Goal: Transaction & Acquisition: Register for event/course

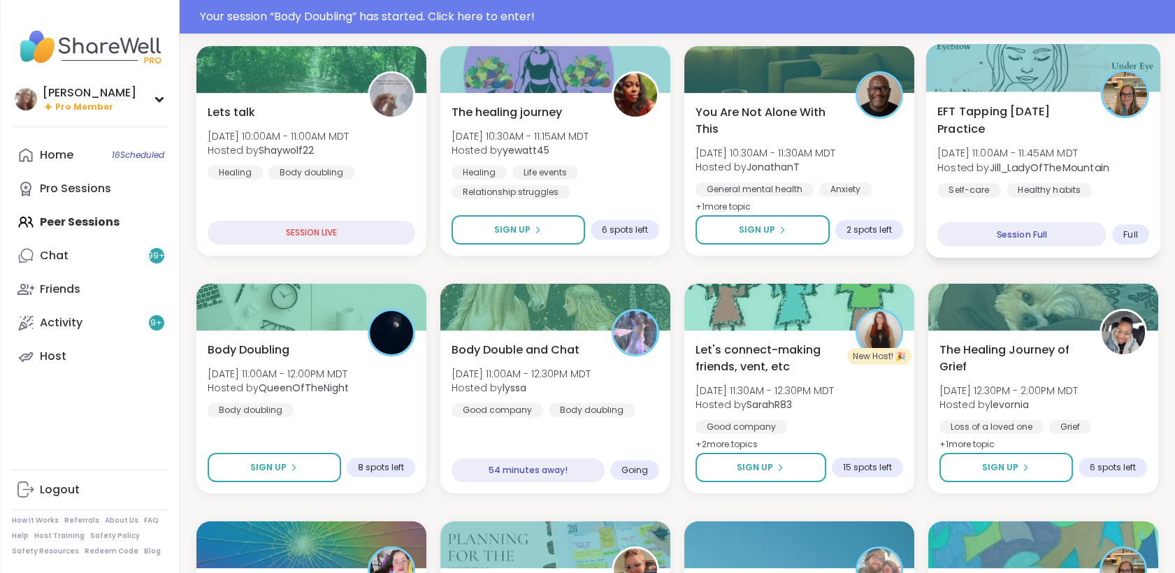
scroll to position [699, 0]
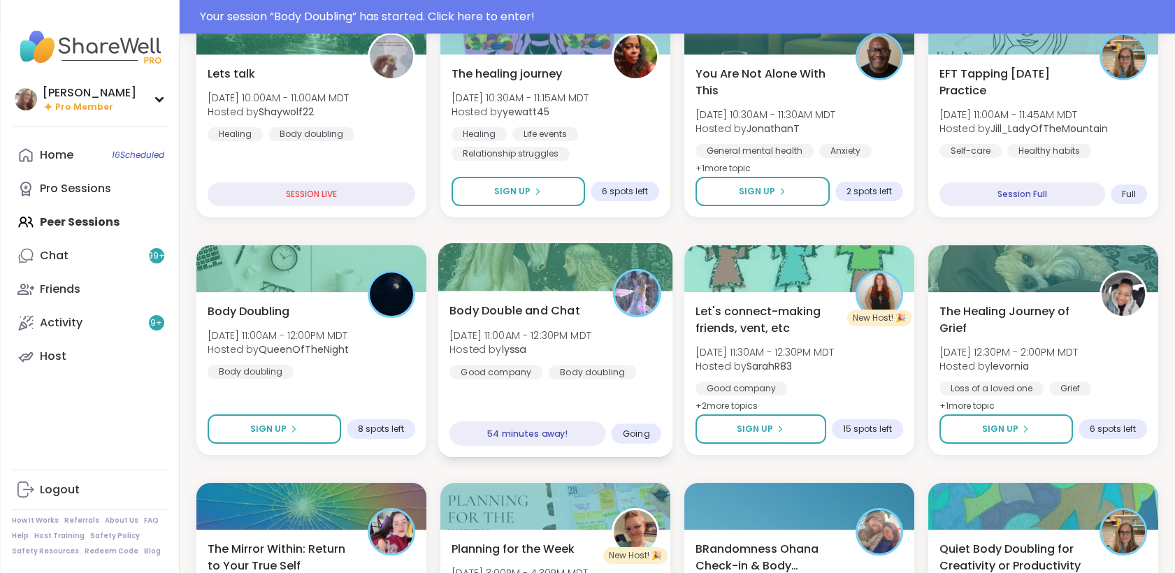
click at [624, 405] on div "Body Double and Chat [DATE] 11:00AM - 12:30PM MDT Hosted by lyssa Good company …" at bounding box center [555, 374] width 235 height 166
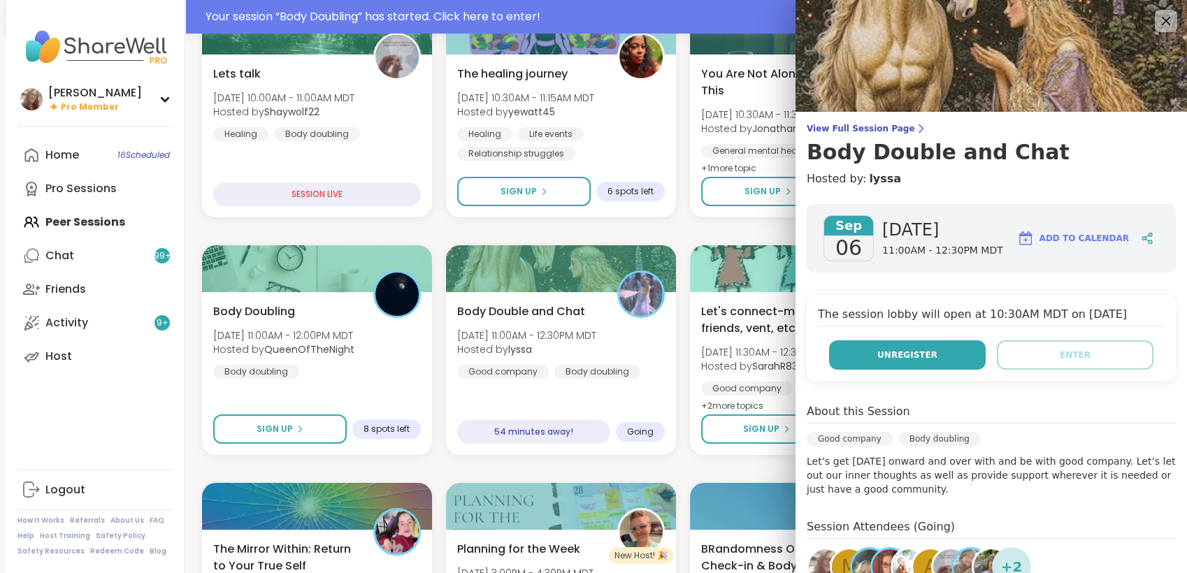
click at [878, 361] on span "Unregister" at bounding box center [908, 355] width 60 height 13
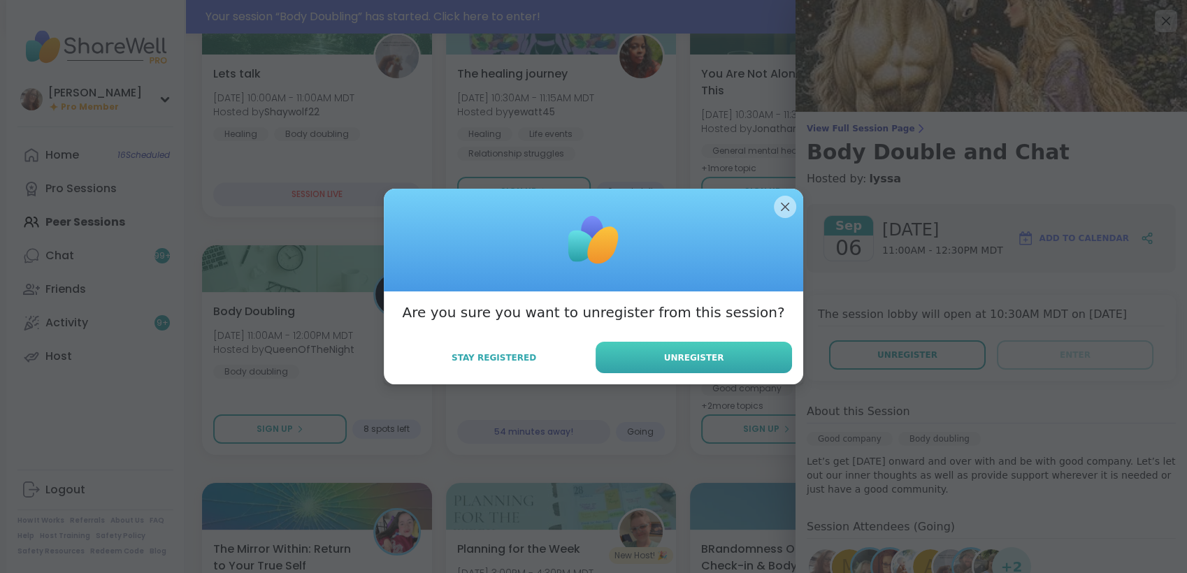
click at [760, 369] on button "Unregister" at bounding box center [694, 357] width 196 height 31
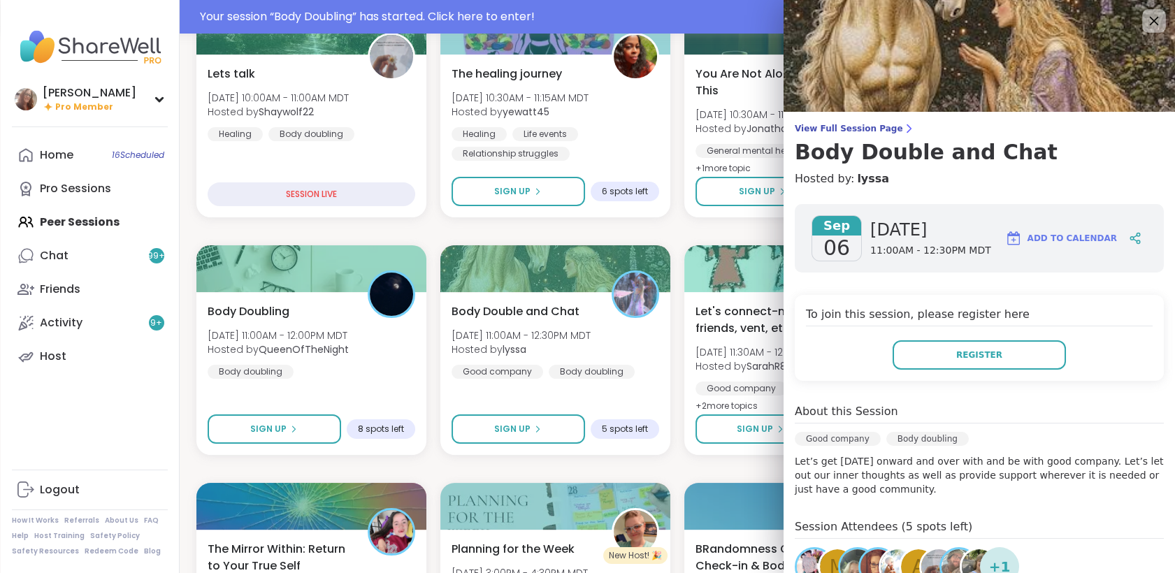
click at [1145, 24] on icon at bounding box center [1153, 20] width 17 height 17
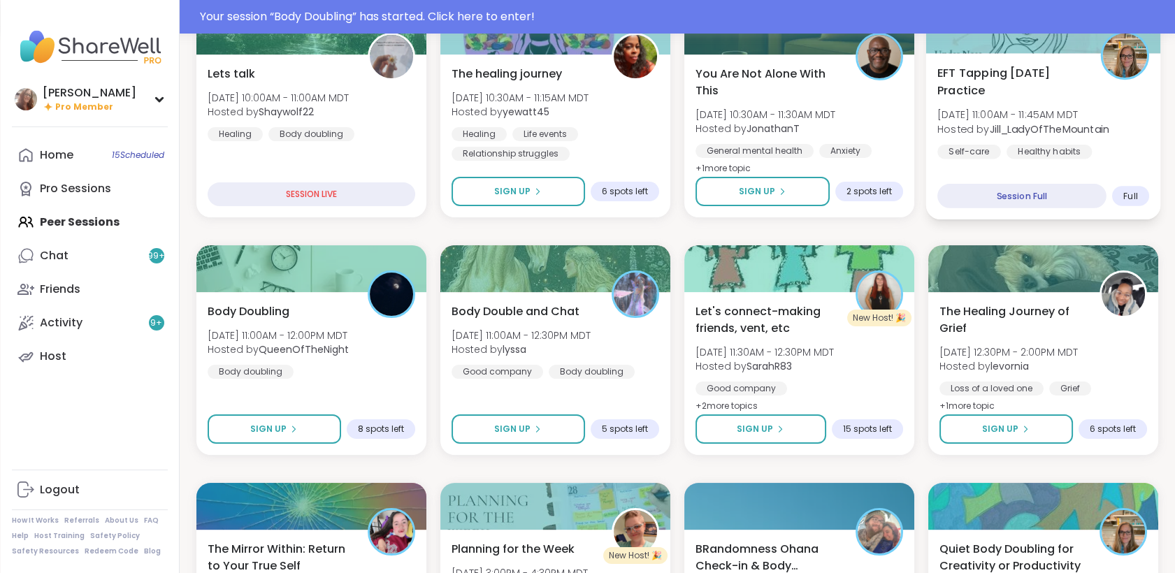
click at [1066, 81] on span "EFT Tapping [DATE] Practice" at bounding box center [1012, 81] width 148 height 34
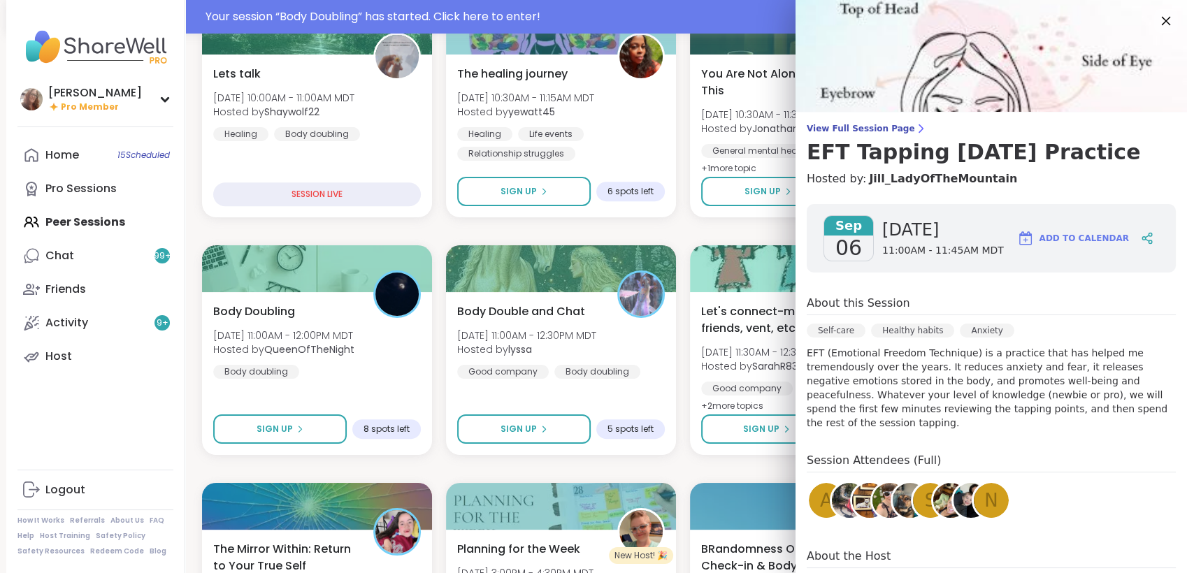
click at [1157, 18] on icon at bounding box center [1165, 20] width 17 height 17
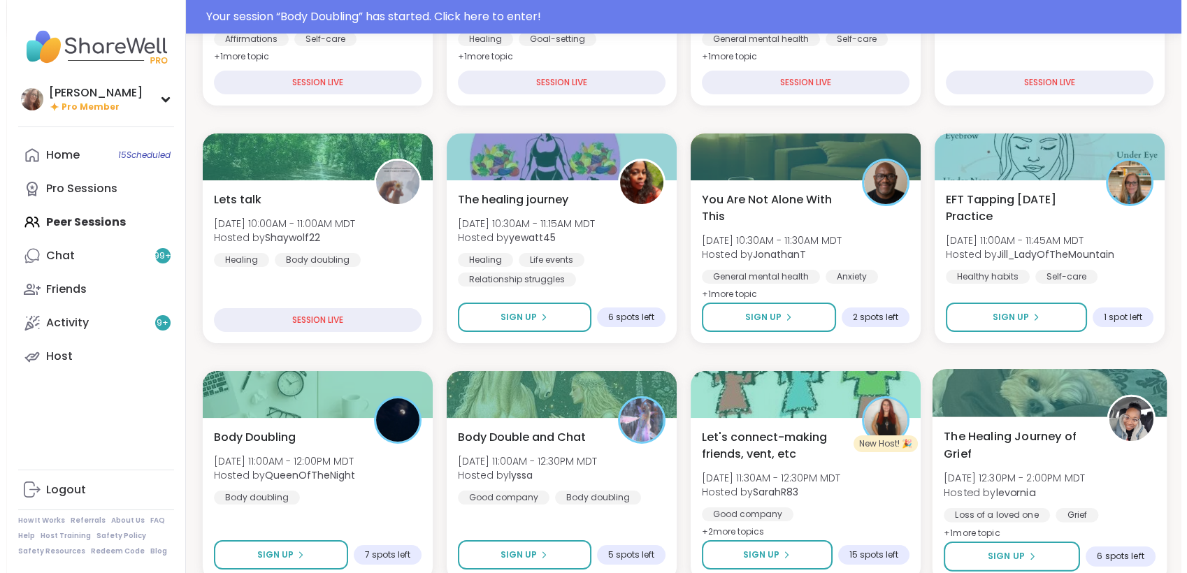
scroll to position [334, 0]
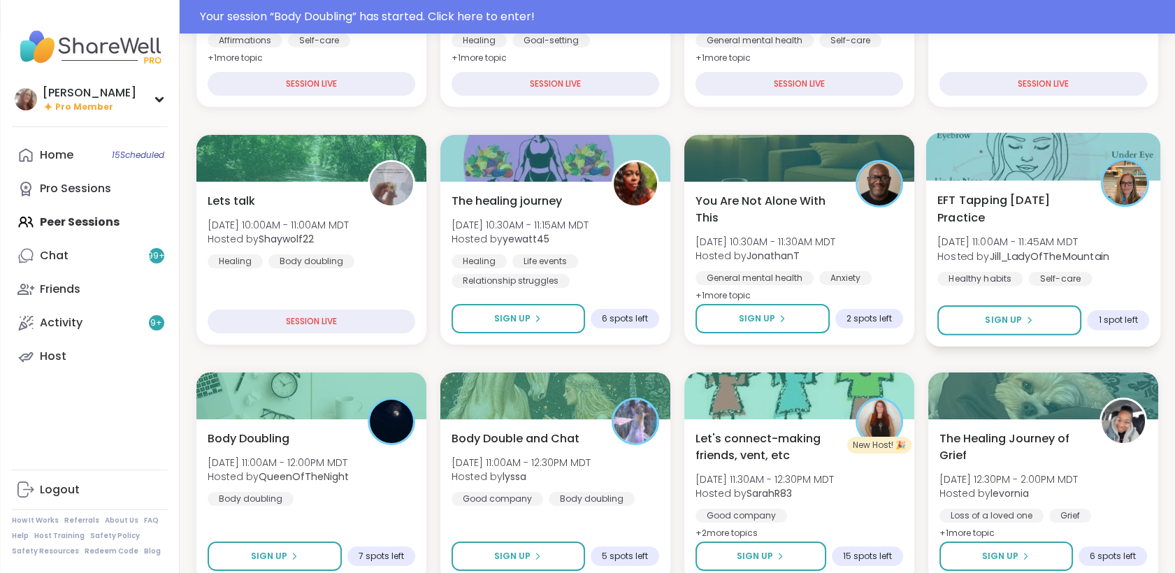
click at [1063, 182] on div "EFT Tapping Saturday Practice Sat, Sep 06 | 11:00AM - 11:45AM MDT Hosted by Jil…" at bounding box center [1043, 263] width 235 height 166
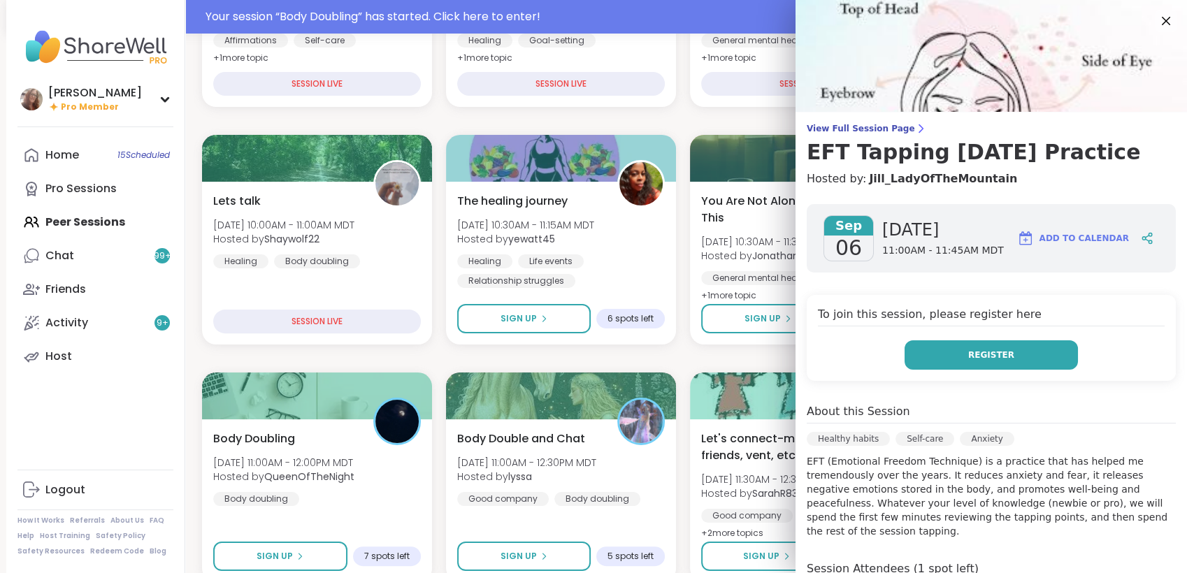
click at [1010, 350] on button "Register" at bounding box center [991, 355] width 173 height 29
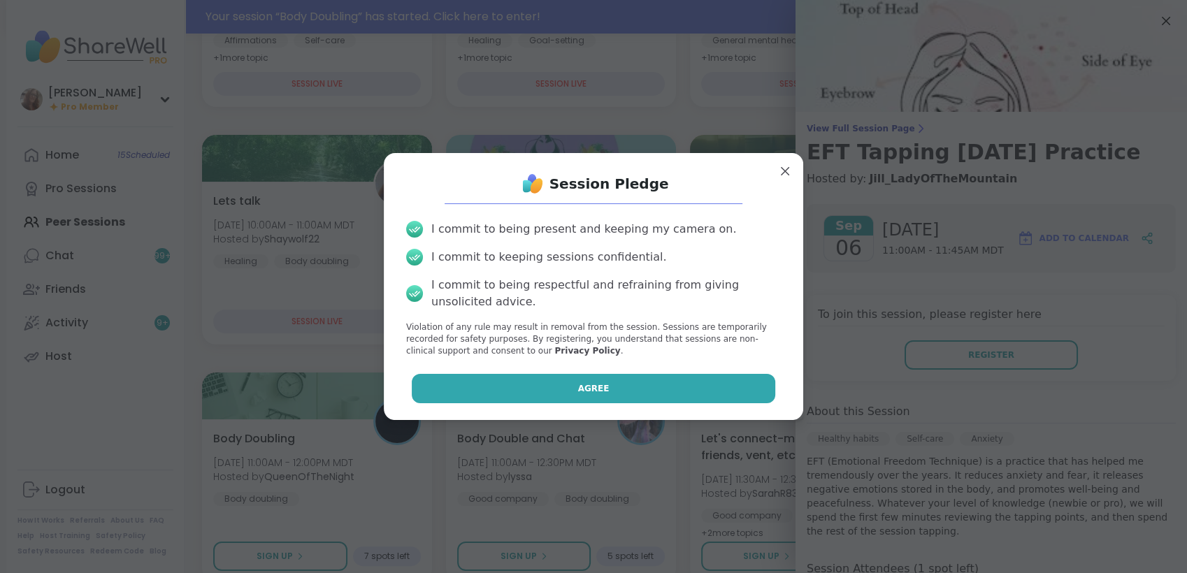
click at [726, 378] on button "Agree" at bounding box center [594, 388] width 364 height 29
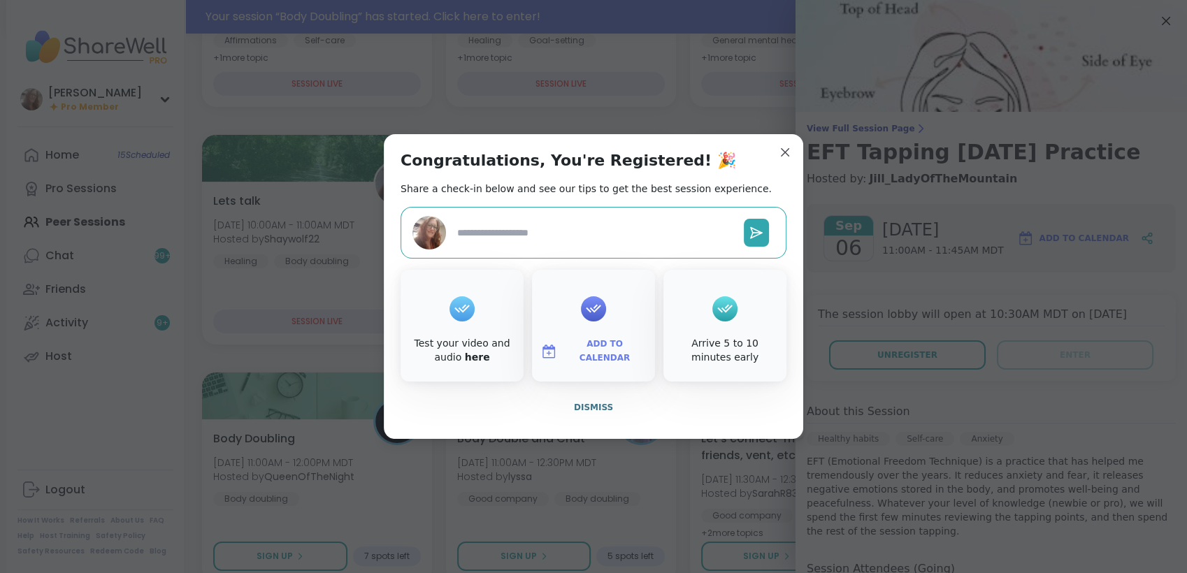
type textarea "*"
